Goal: Navigation & Orientation: Find specific page/section

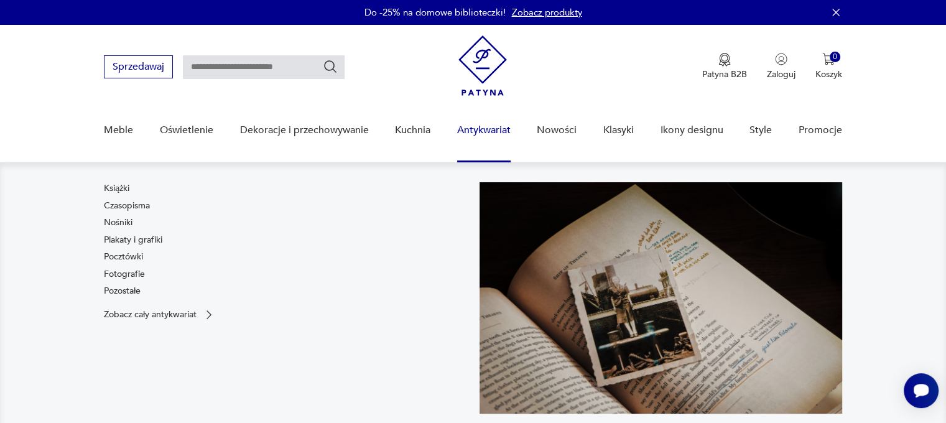
click at [473, 133] on link "Antykwariat" at bounding box center [483, 130] width 53 height 48
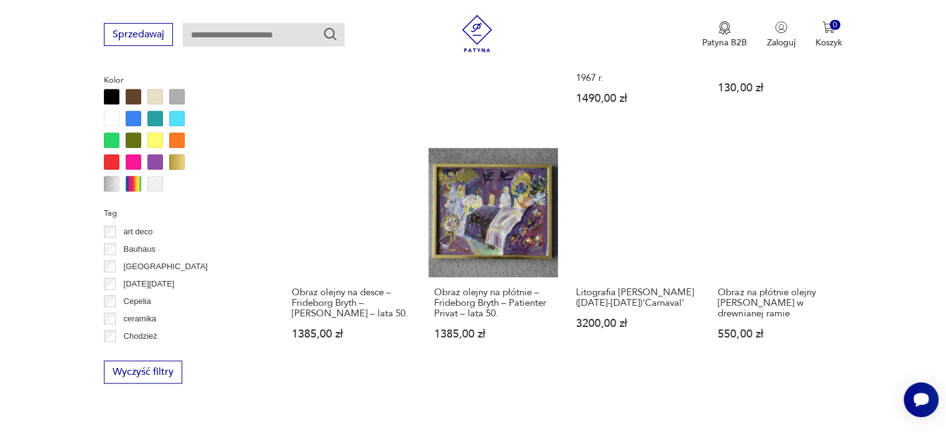
scroll to position [1199, 0]
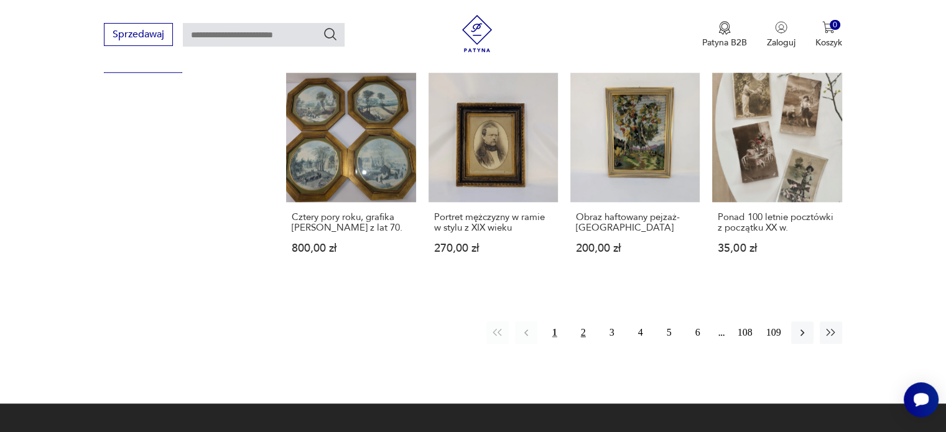
click at [582, 321] on button "2" at bounding box center [583, 332] width 22 height 22
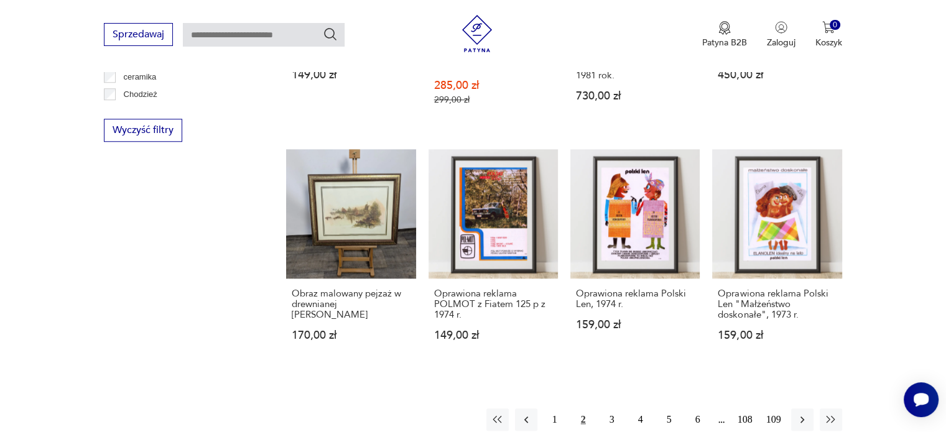
scroll to position [1162, 0]
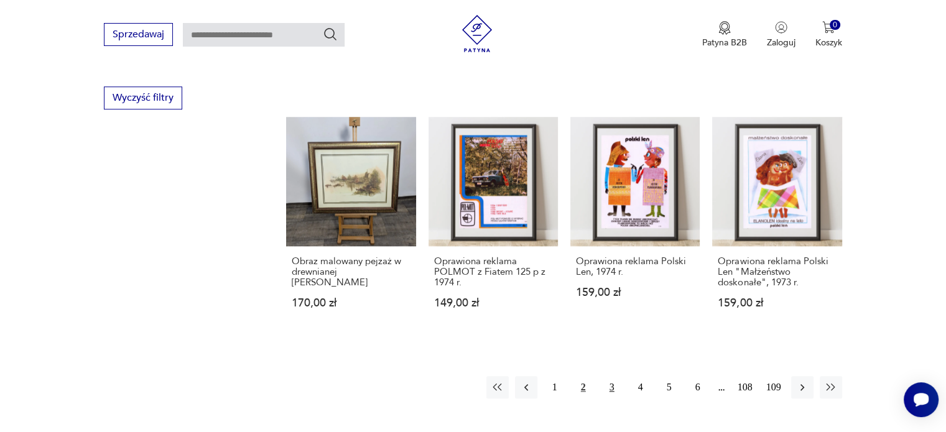
click at [612, 378] on button "3" at bounding box center [612, 387] width 22 height 22
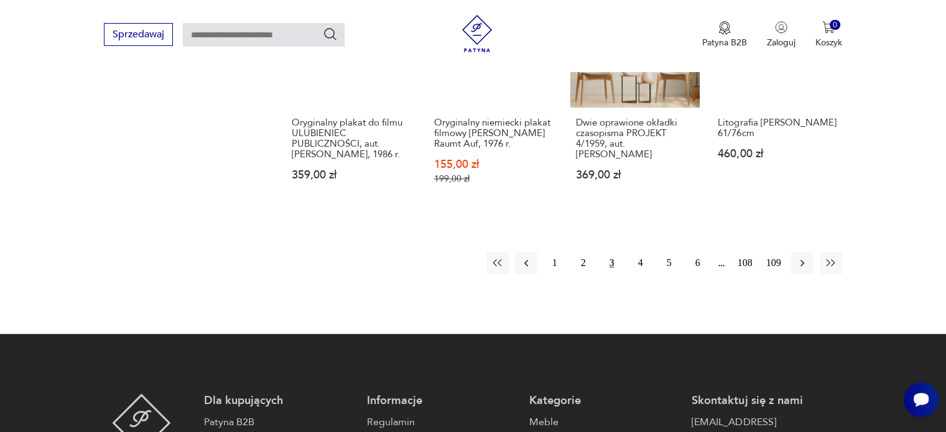
scroll to position [1287, 0]
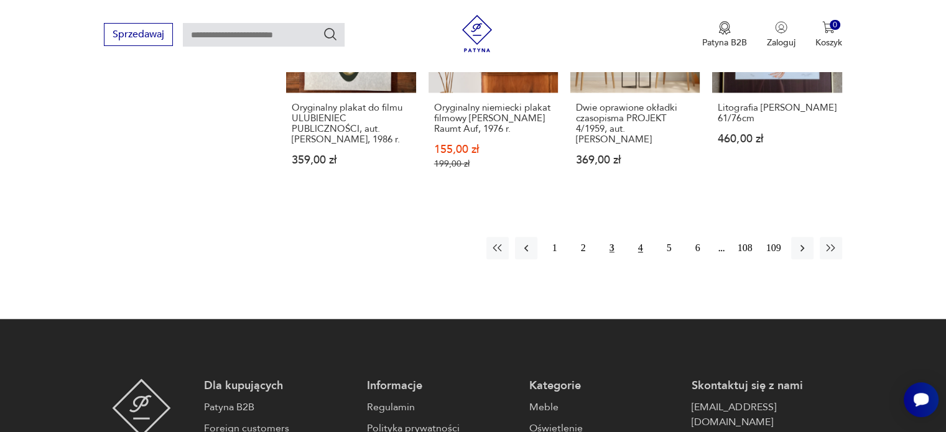
click at [643, 246] on button "4" at bounding box center [640, 248] width 22 height 22
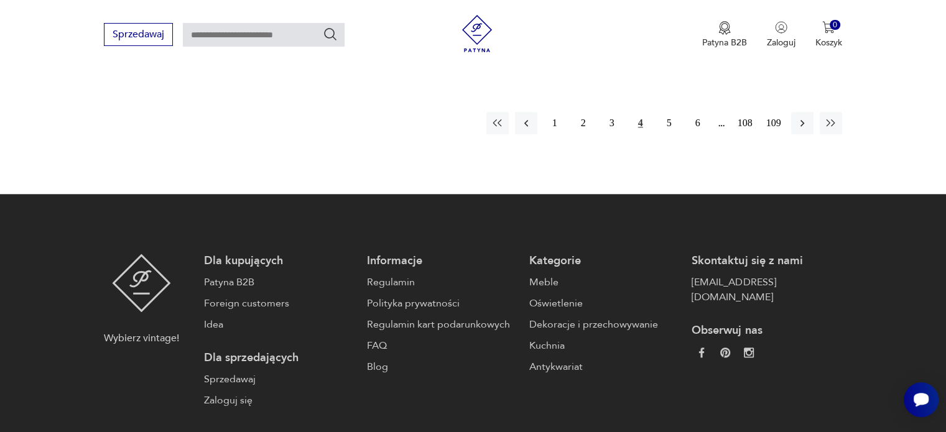
scroll to position [1473, 0]
